Goal: Task Accomplishment & Management: Manage account settings

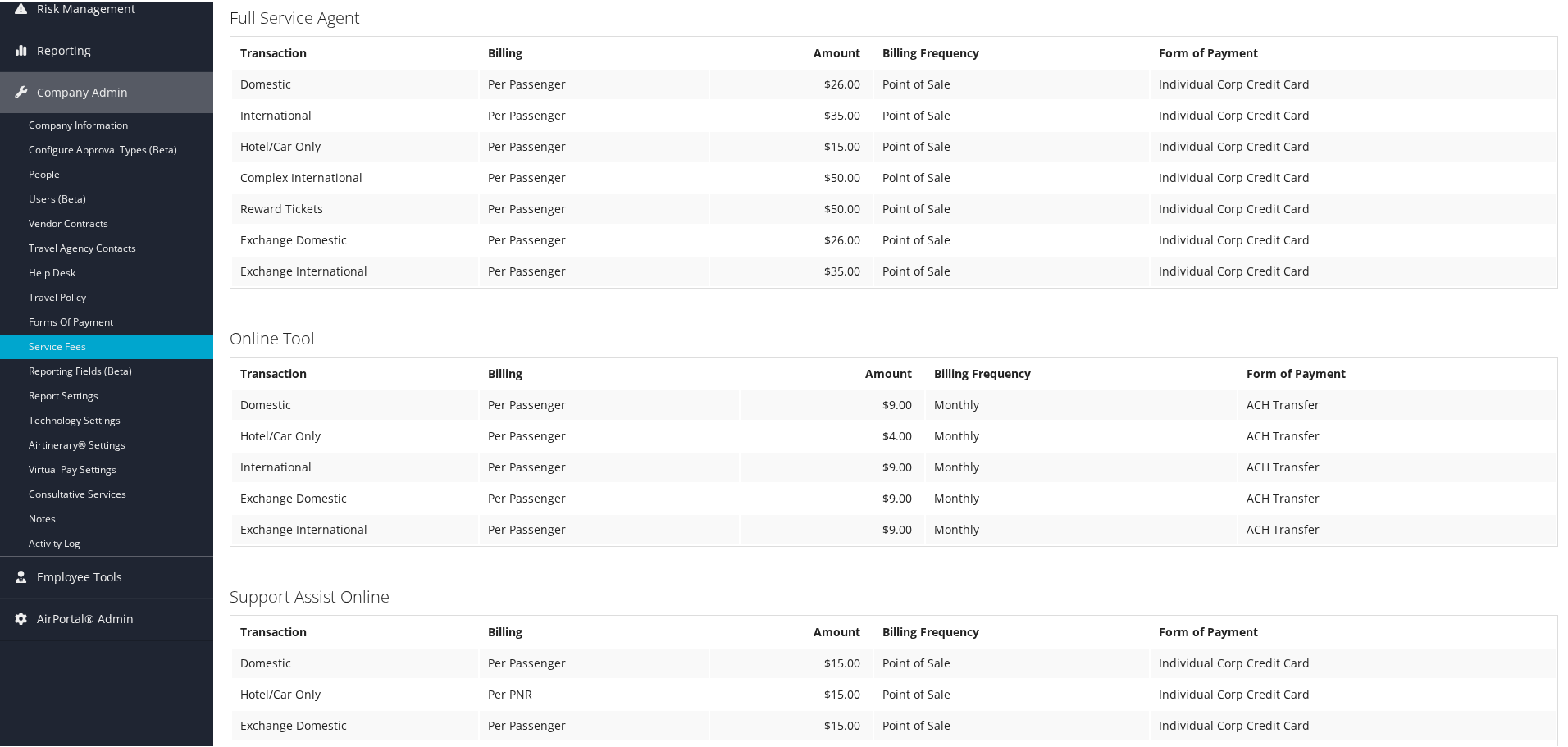
scroll to position [410, 0]
